Goal: Find specific page/section: Find specific page/section

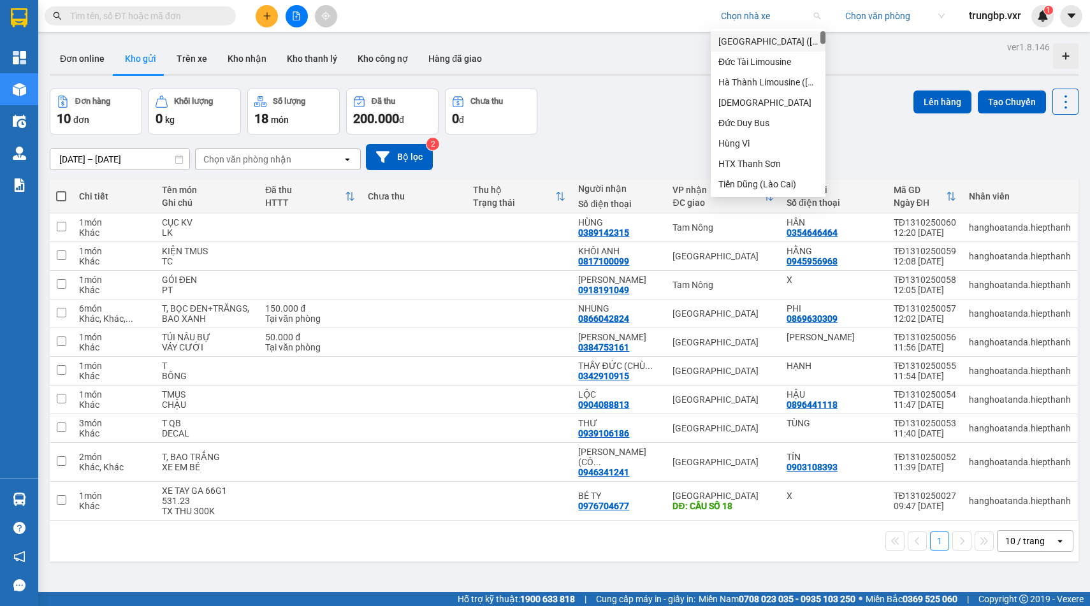
click at [752, 17] on input "search" at bounding box center [766, 15] width 91 height 19
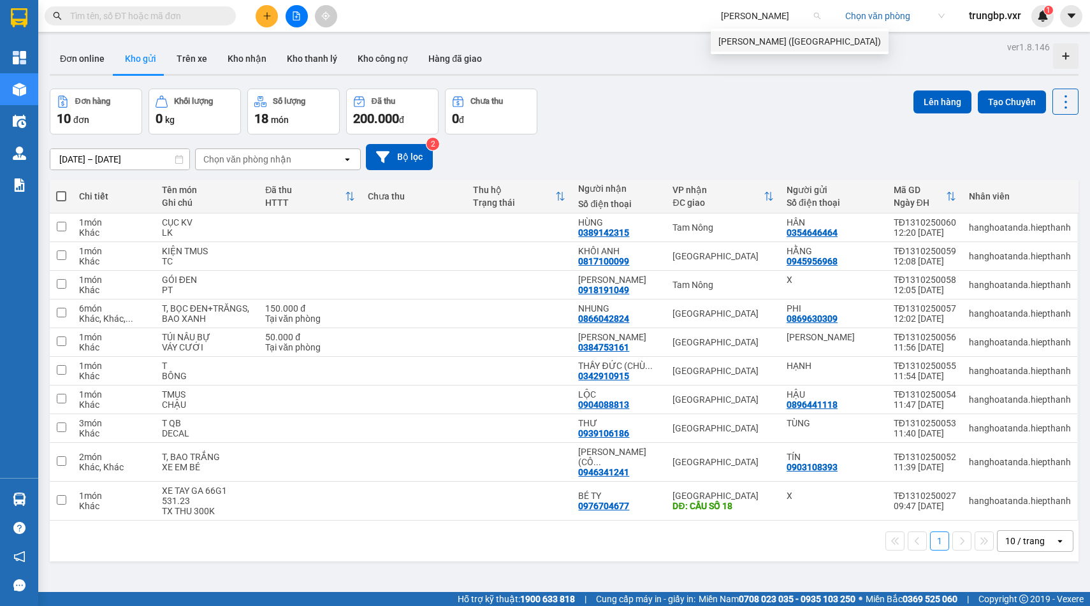
type input "kim liên"
click at [762, 41] on div "Kim Liên (Đà Nẵng)" at bounding box center [800, 41] width 163 height 14
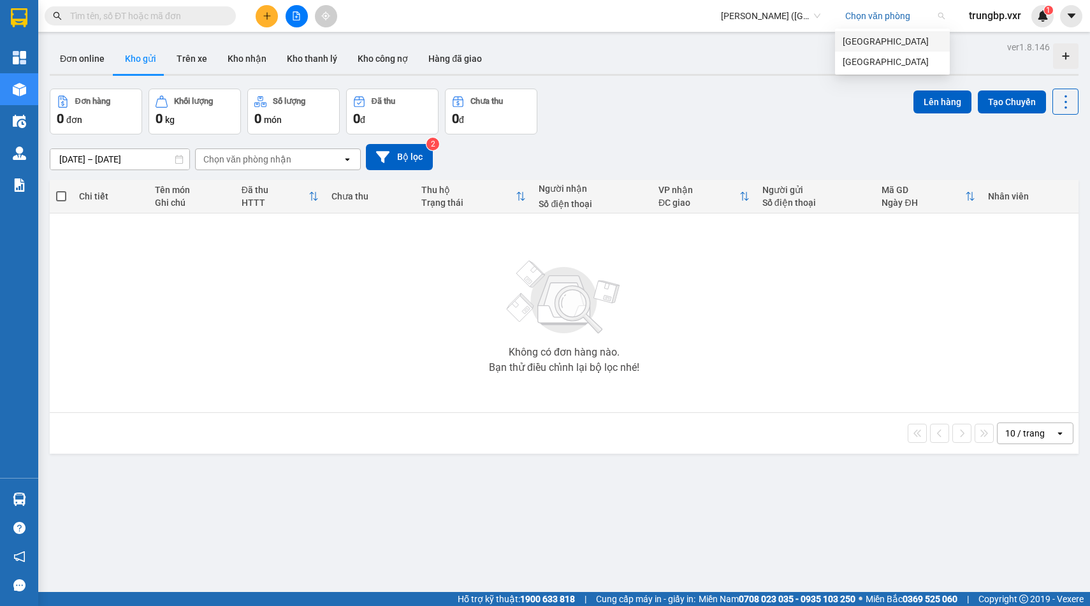
click at [856, 15] on input "search" at bounding box center [891, 15] width 91 height 19
click at [774, 15] on span "Kim Liên (Đà Nẵng)" at bounding box center [770, 15] width 99 height 19
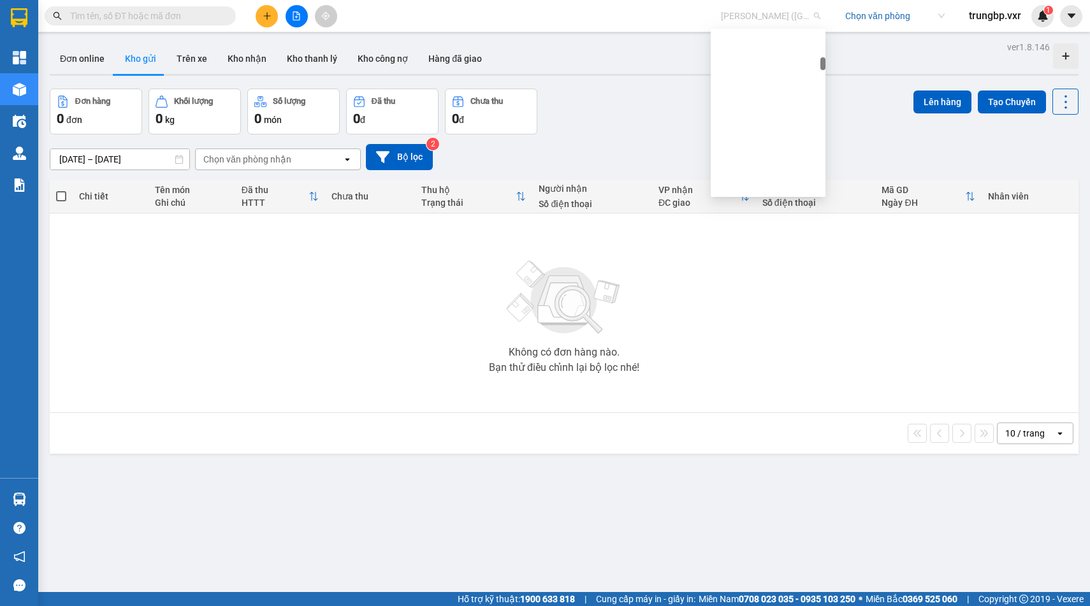
scroll to position [1995, 0]
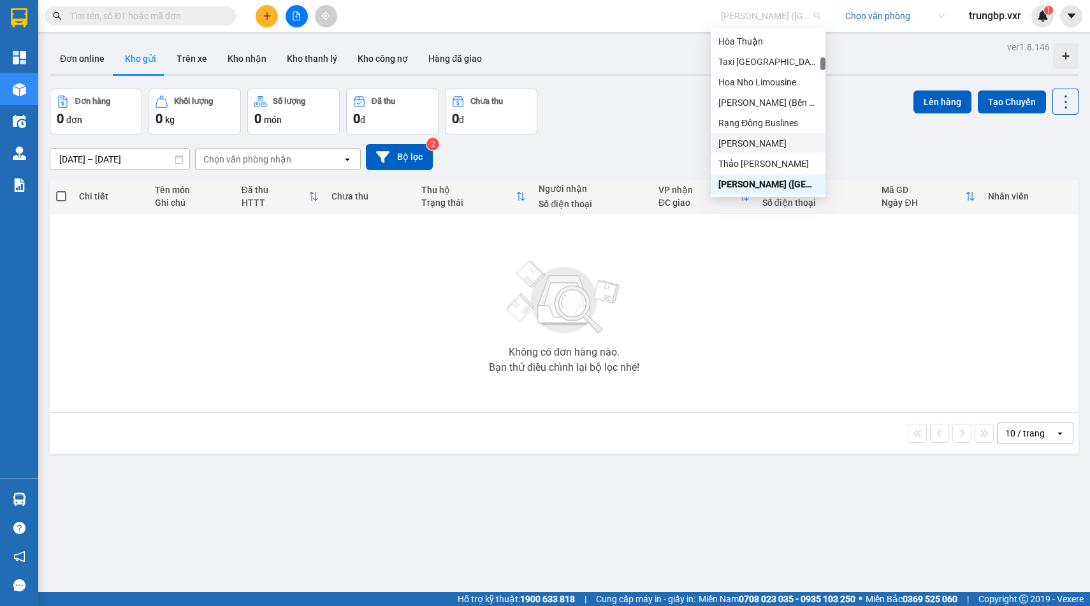
click at [640, 131] on div "Đơn hàng 0 đơn Khối lượng 0 kg Số lượng 0 món Đã thu 0 đ Chưa thu 0 đ Lên hàng …" at bounding box center [564, 112] width 1029 height 46
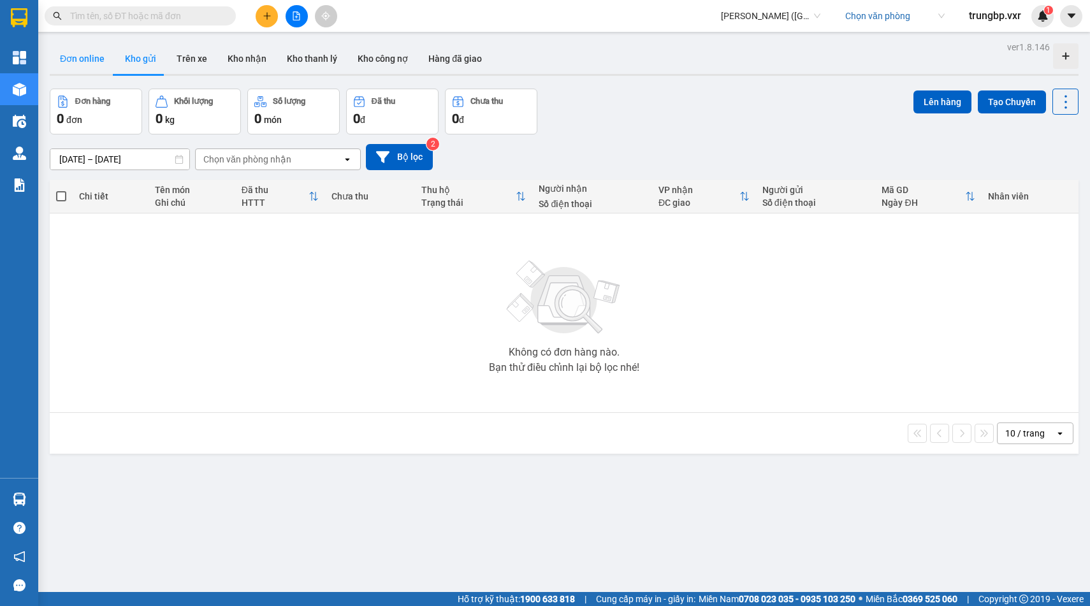
click at [78, 51] on button "Đơn online" at bounding box center [82, 58] width 65 height 31
type input "10/10/2025 – 13/10/2025"
